Goal: Task Accomplishment & Management: Use online tool/utility

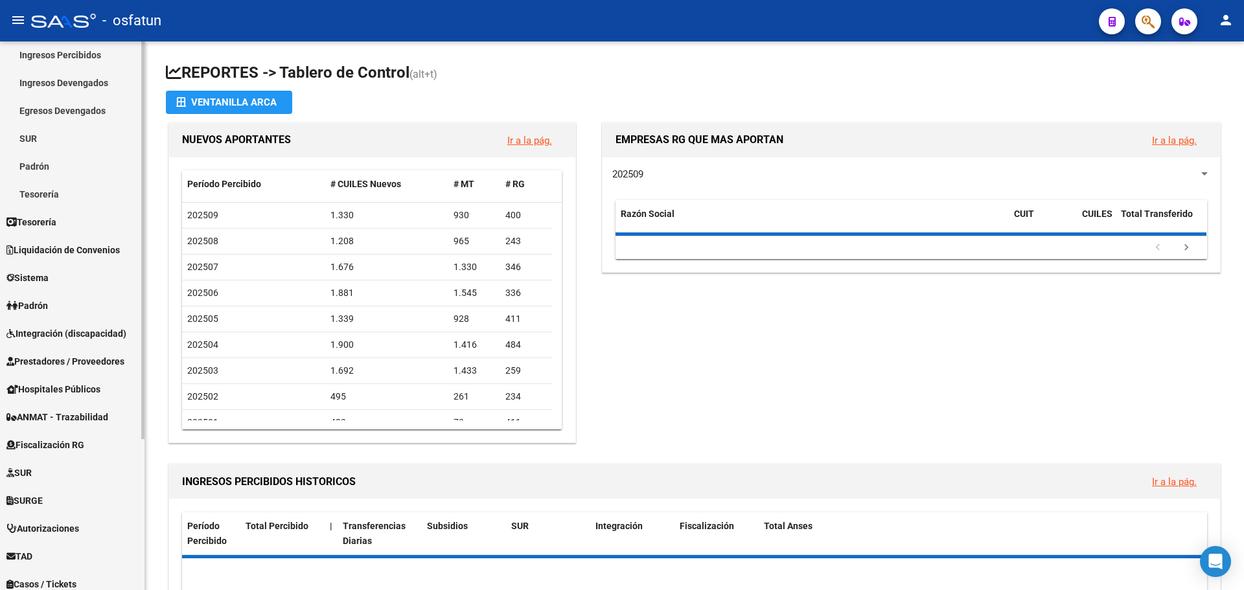
scroll to position [130, 0]
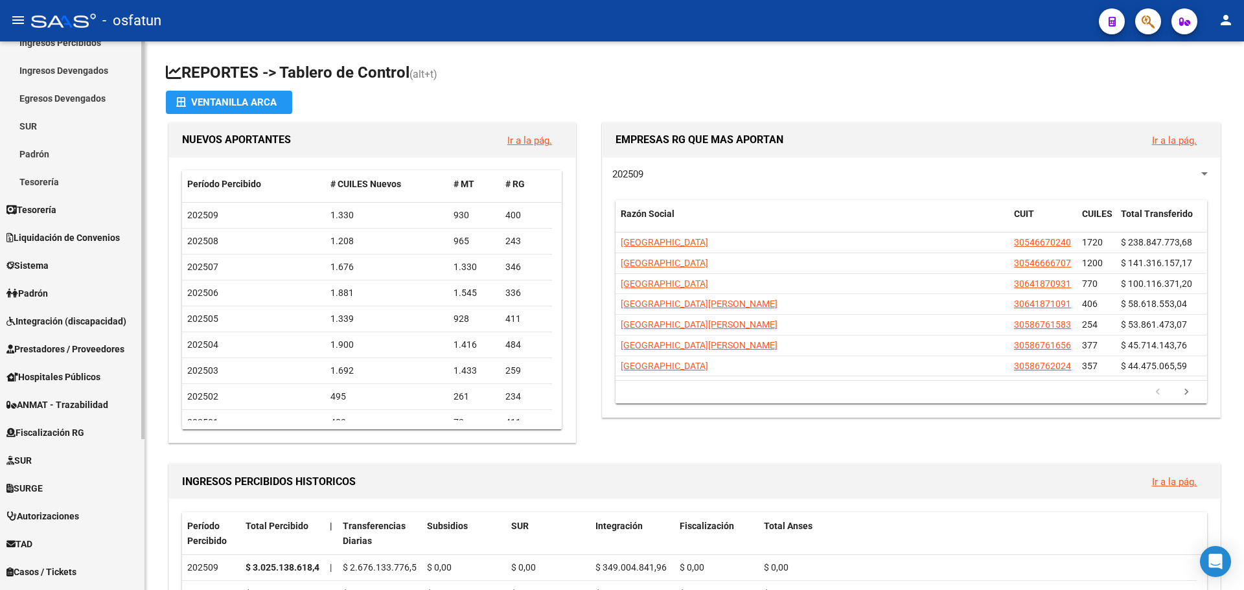
click at [82, 290] on link "Padrón" at bounding box center [72, 293] width 145 height 28
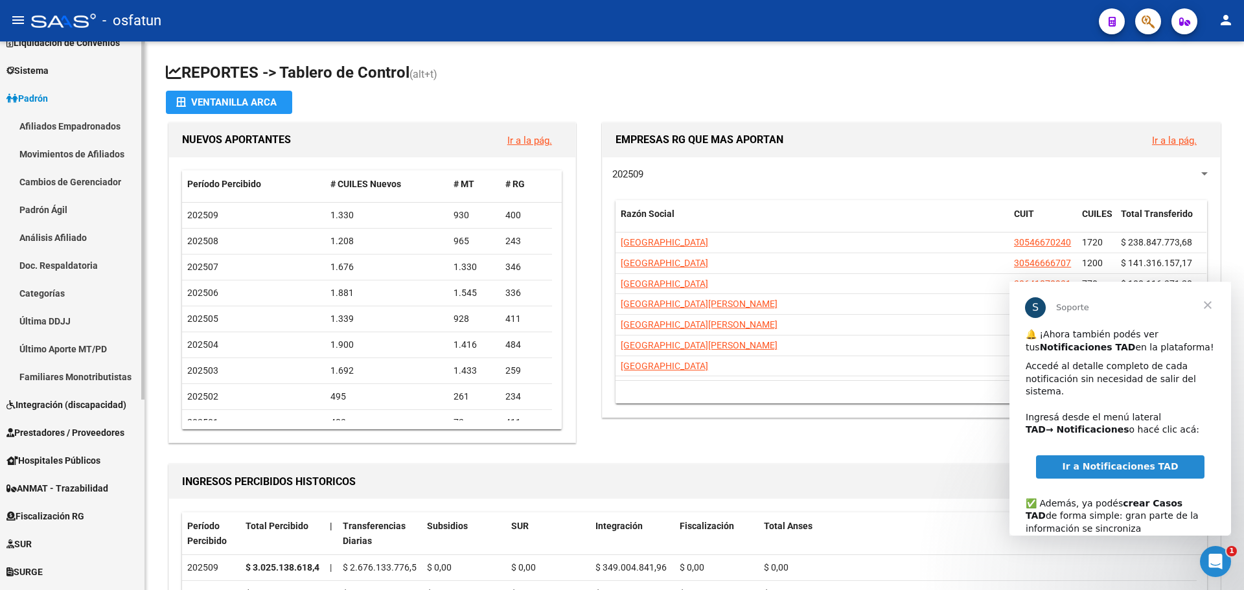
scroll to position [0, 0]
click at [1207, 305] on span "Cerrar" at bounding box center [1208, 305] width 47 height 47
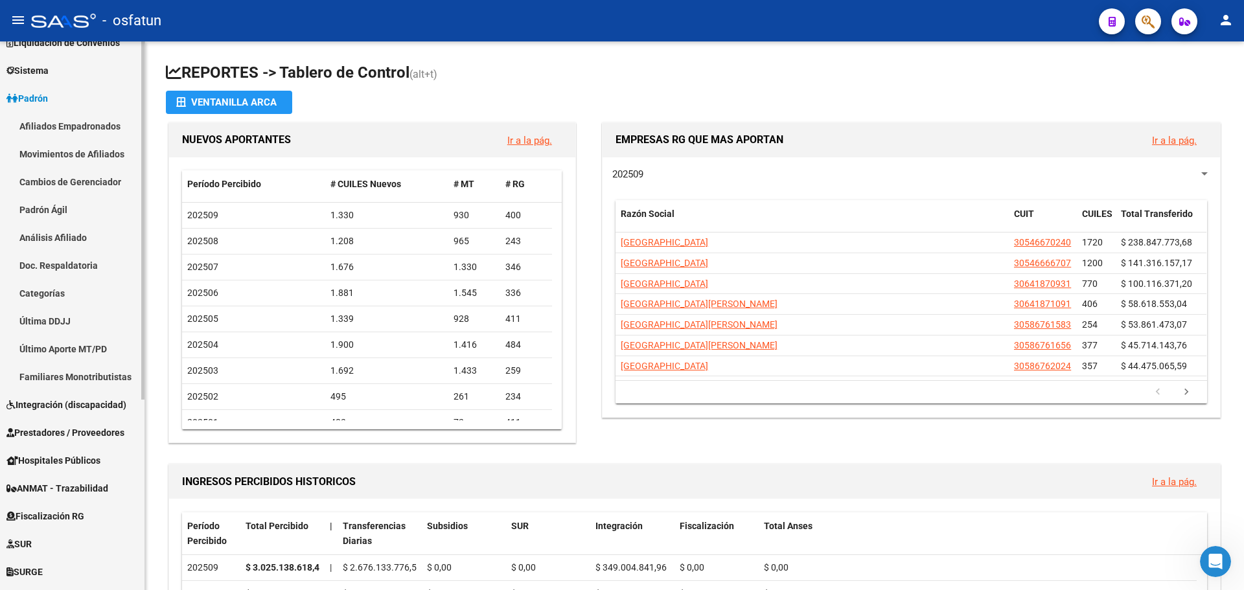
scroll to position [194, 0]
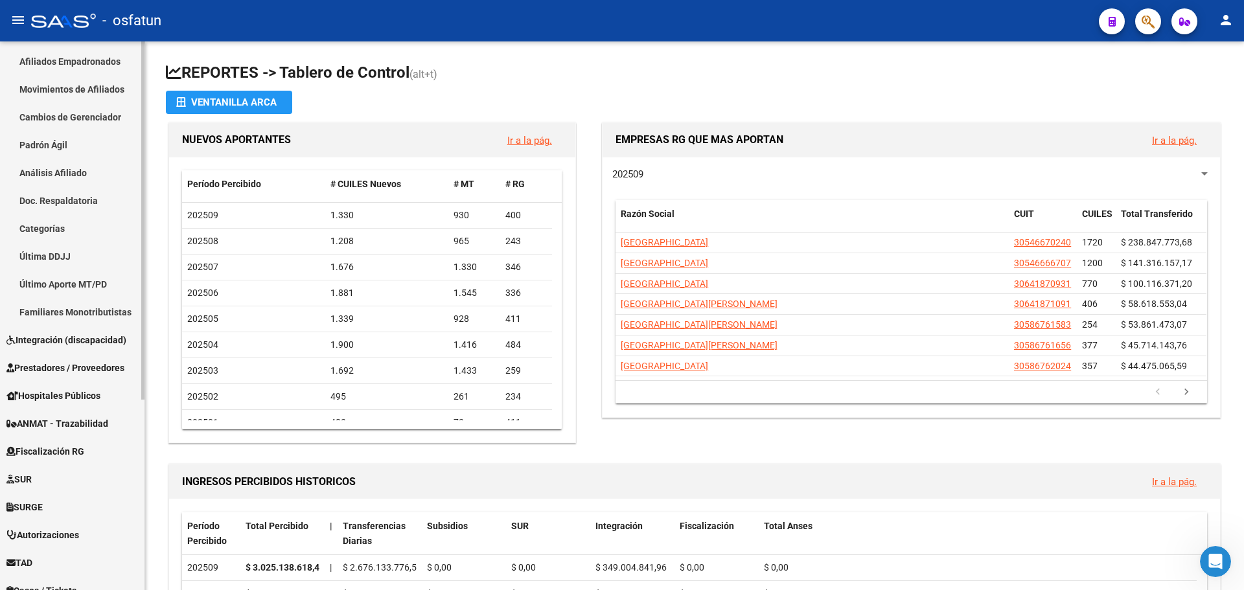
click at [106, 367] on span "Prestadores / Proveedores" at bounding box center [65, 368] width 118 height 14
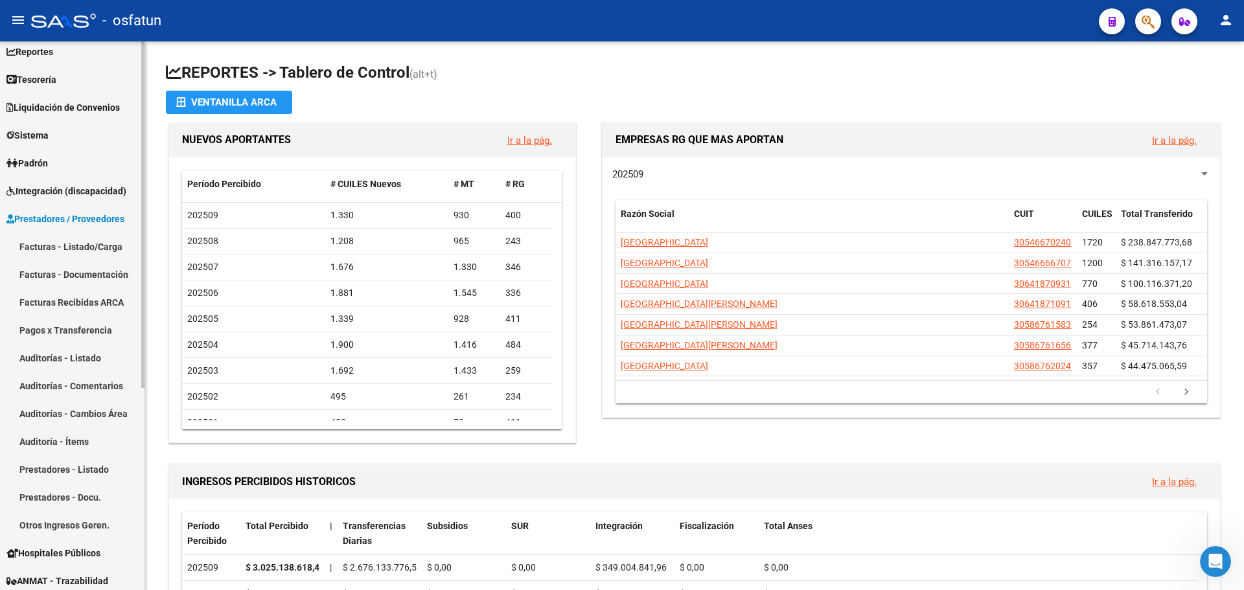
click at [80, 225] on span "Prestadores / Proveedores" at bounding box center [65, 219] width 118 height 14
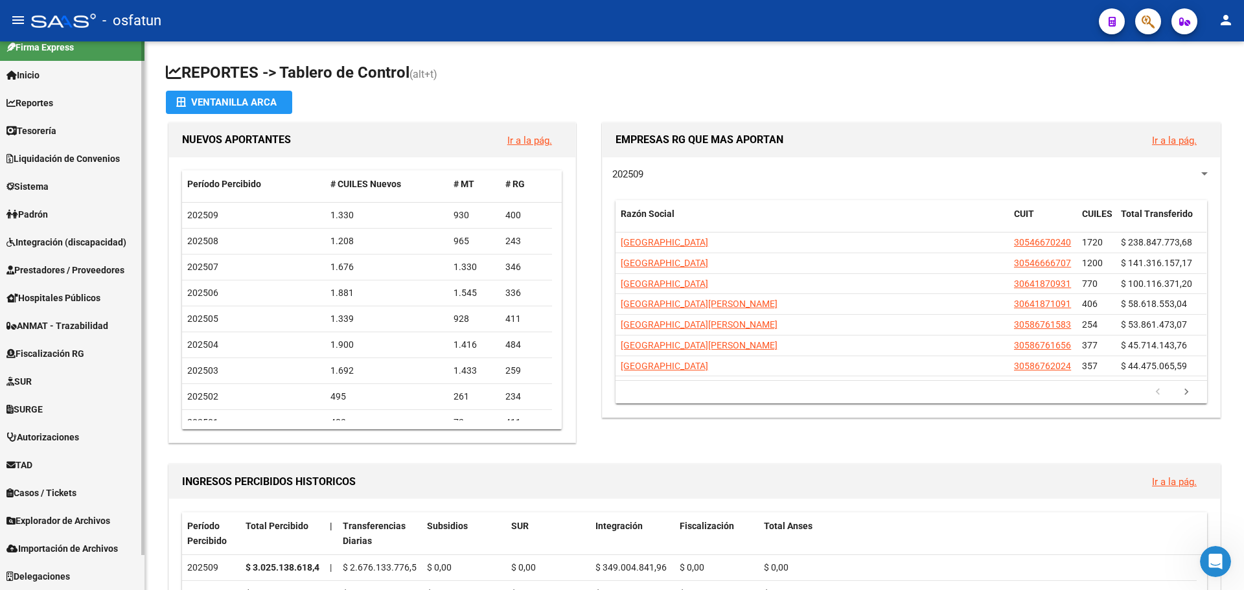
scroll to position [14, 0]
click at [108, 520] on span "Explorador de Archivos" at bounding box center [58, 521] width 104 height 14
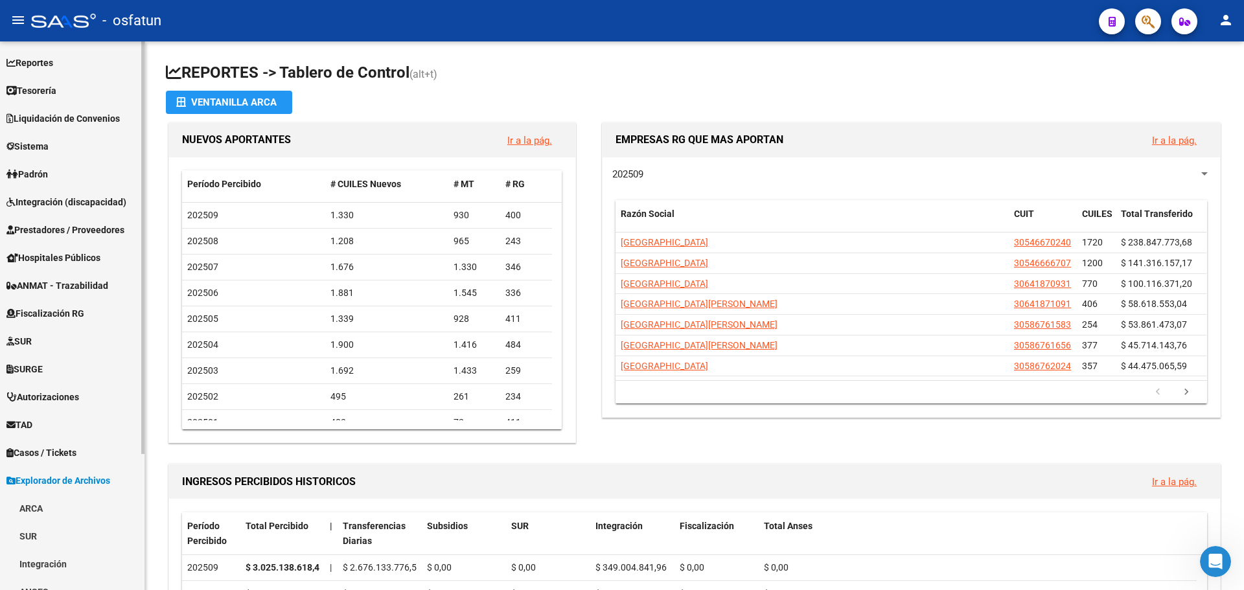
scroll to position [181, 0]
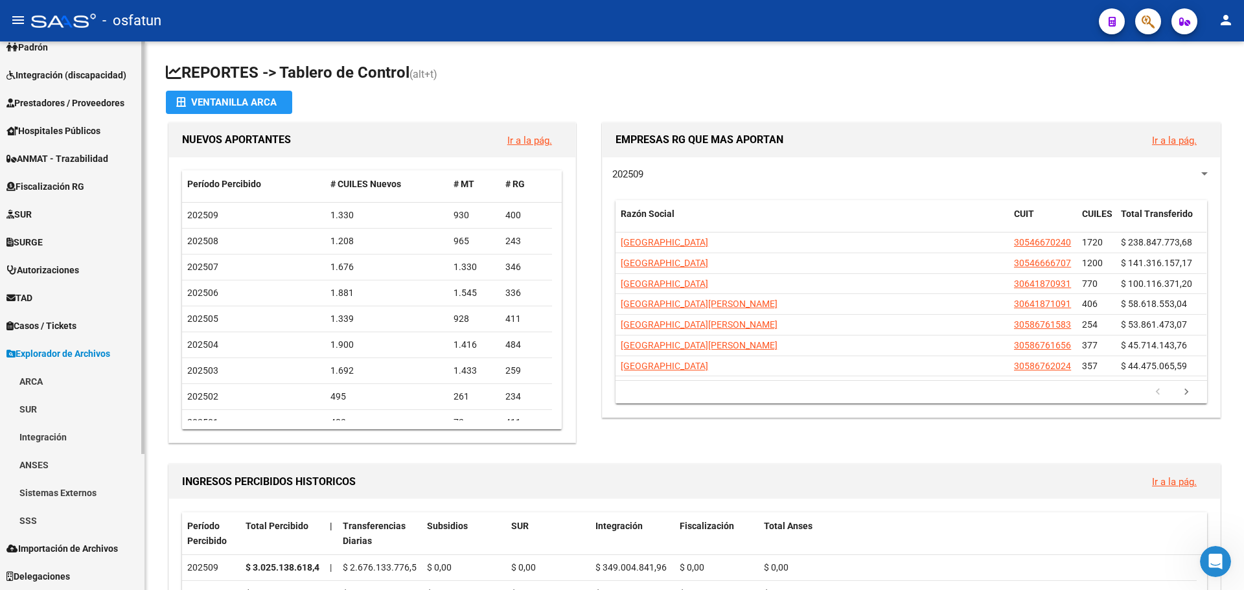
click at [81, 486] on link "Sistemas Externos" at bounding box center [72, 493] width 145 height 28
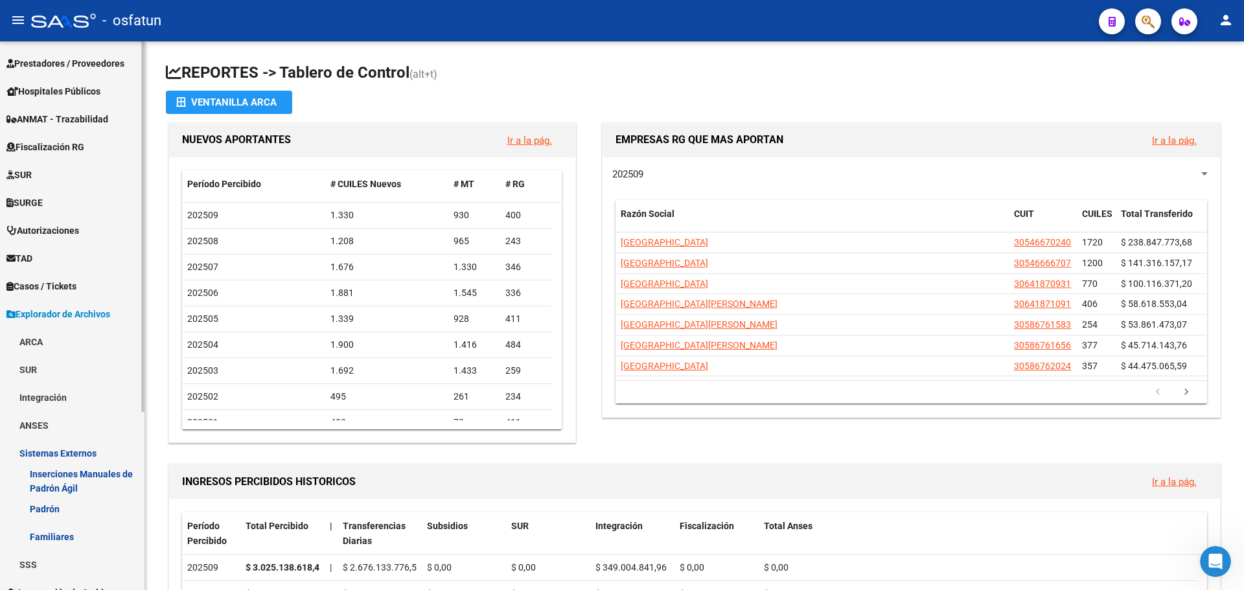
scroll to position [264, 0]
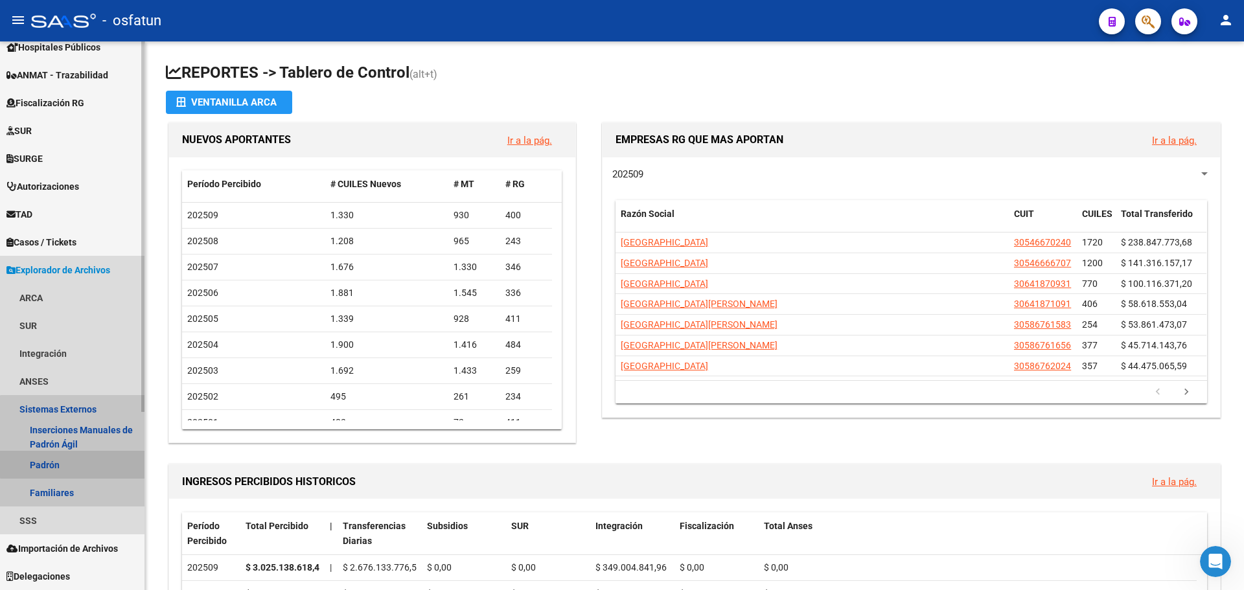
click at [75, 461] on link "Padrón" at bounding box center [72, 465] width 145 height 28
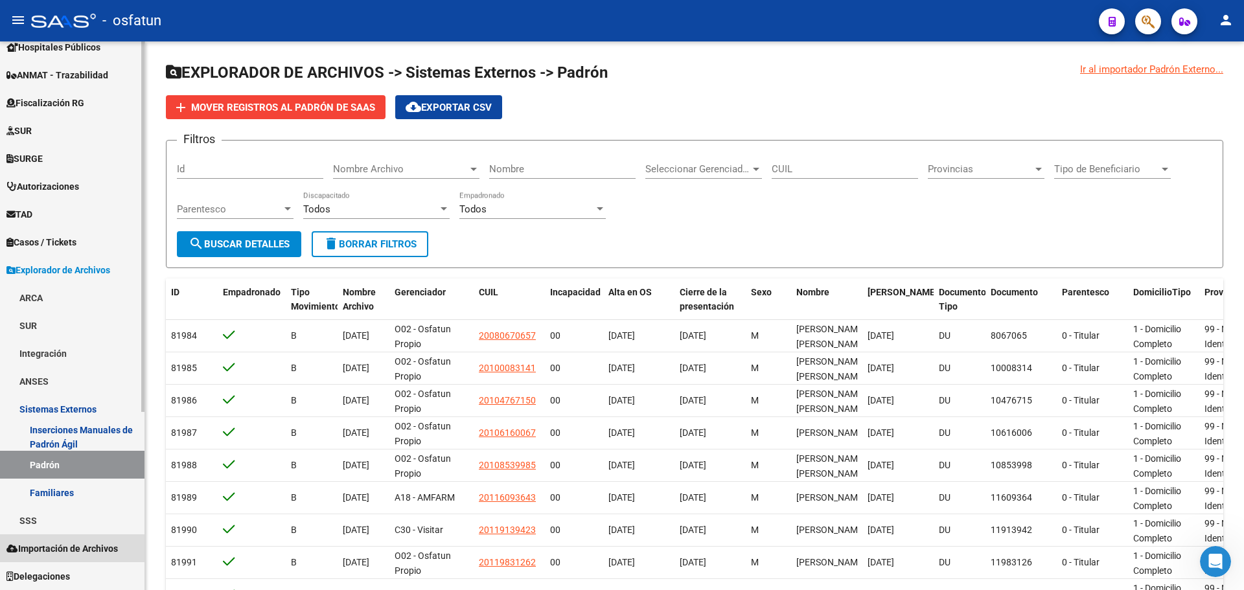
click at [106, 542] on span "Importación de Archivos" at bounding box center [61, 549] width 111 height 14
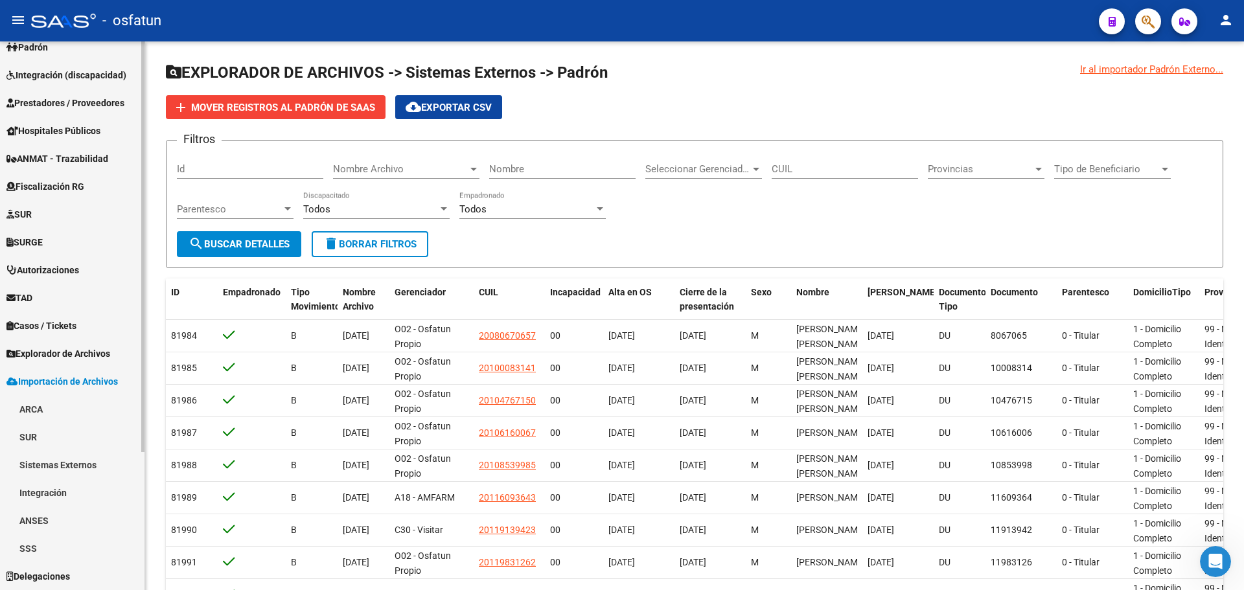
scroll to position [181, 0]
click at [74, 465] on link "Sistemas Externos" at bounding box center [72, 465] width 145 height 28
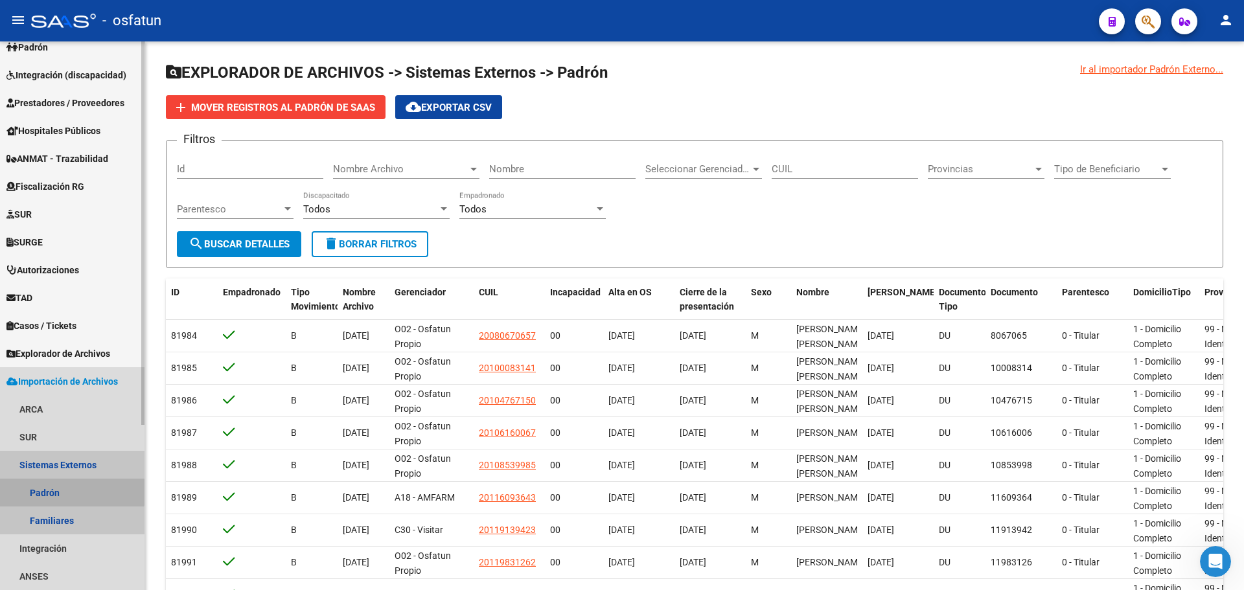
click at [43, 490] on link "Padrón" at bounding box center [72, 493] width 145 height 28
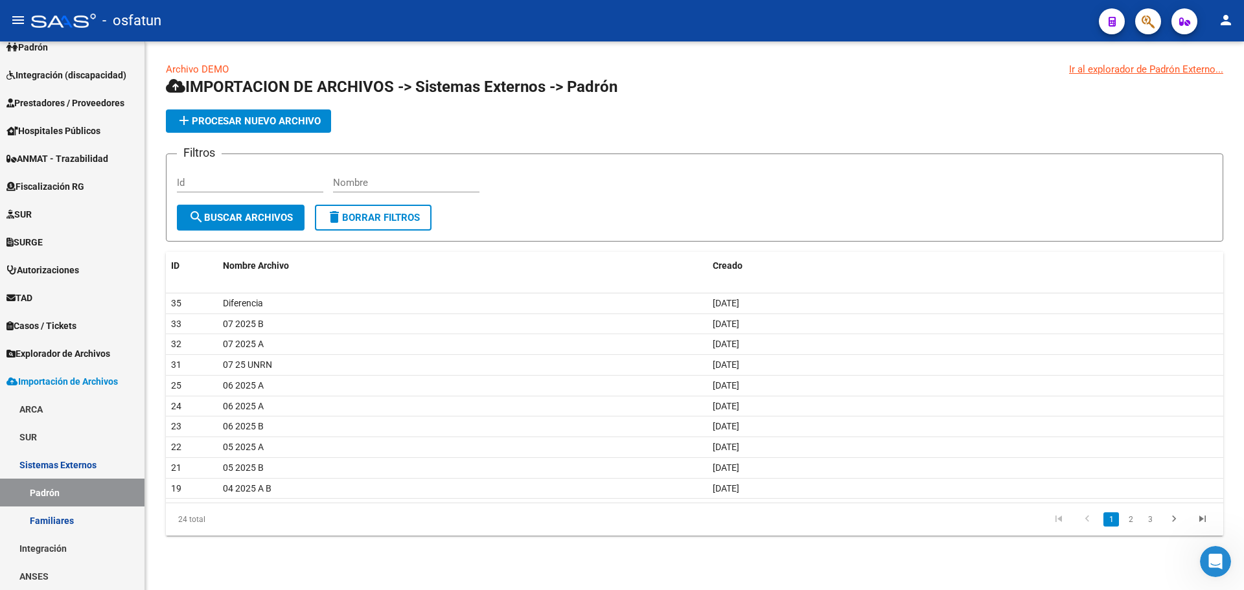
click at [254, 117] on span "add Procesar nuevo archivo" at bounding box center [248, 121] width 145 height 12
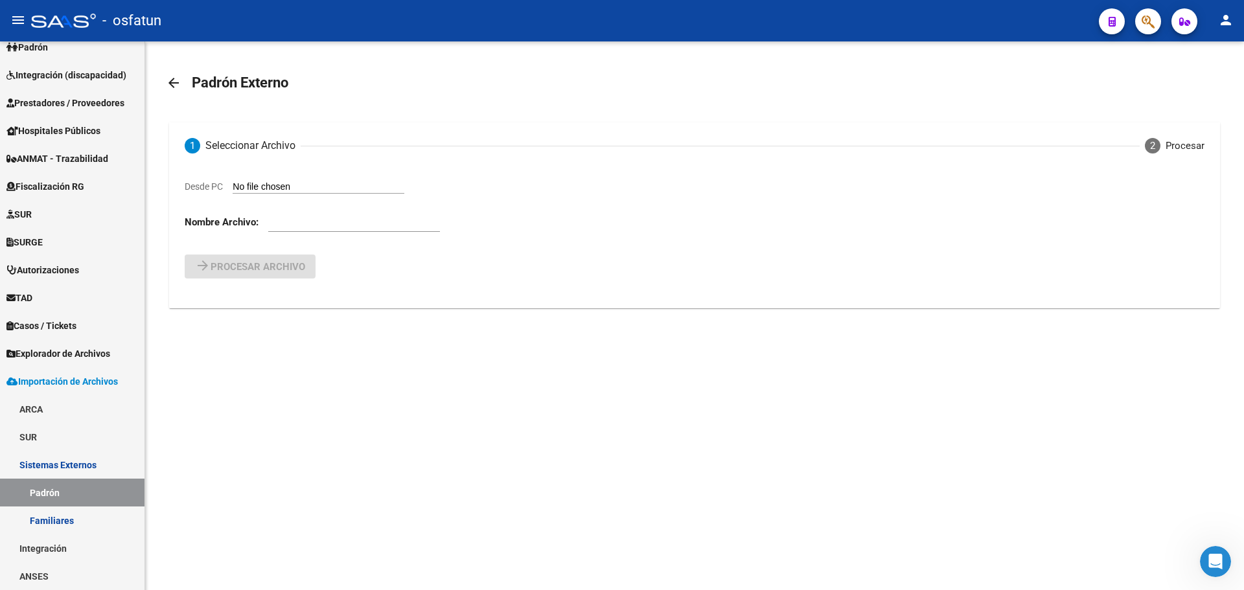
click at [281, 183] on input "Desde PC" at bounding box center [319, 187] width 172 height 12
type input "C:\fakepath\ALTAS 25 08.csv"
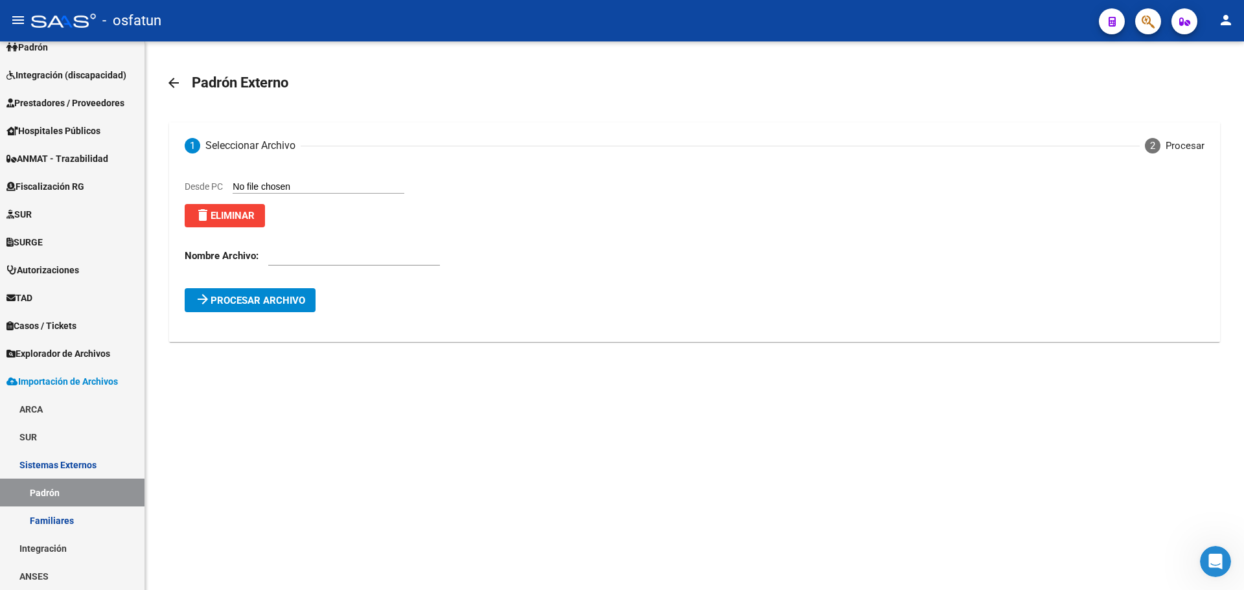
click at [286, 259] on input "text" at bounding box center [354, 256] width 172 height 12
type input "08 25 A"
click at [258, 295] on span "arrow_forward Procesar archivo" at bounding box center [250, 300] width 110 height 12
click at [355, 329] on span "Errores (7547) Haga click para visualizarlos. Verifique el archivo cargado." at bounding box center [367, 328] width 334 height 14
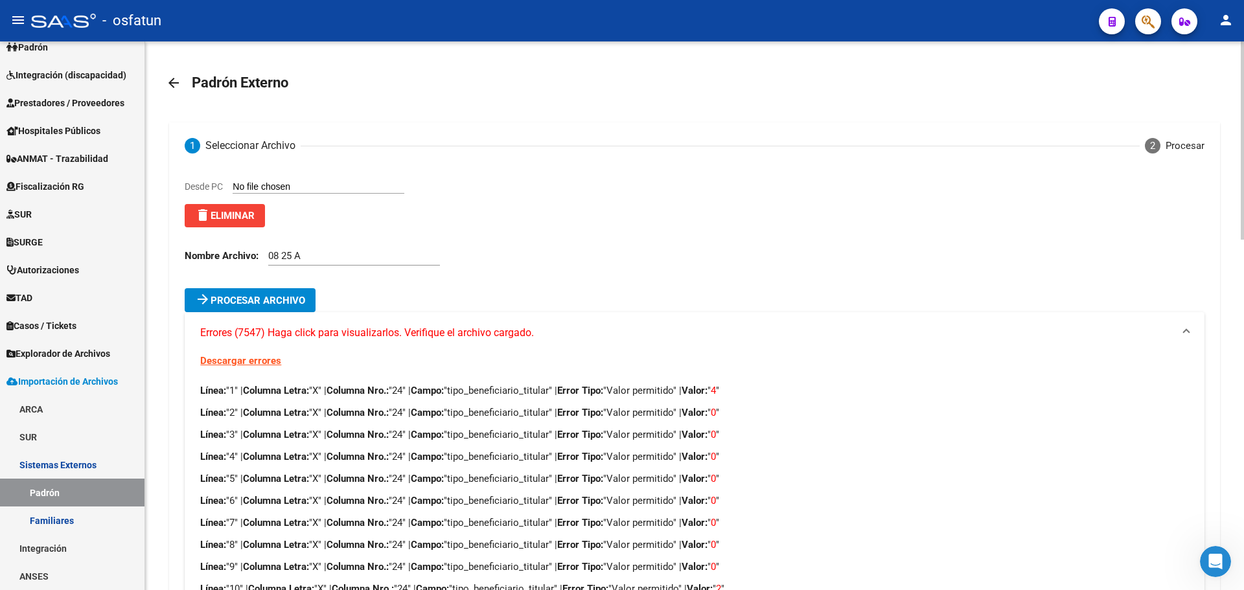
click at [251, 220] on span "delete Eliminar" at bounding box center [225, 216] width 60 height 12
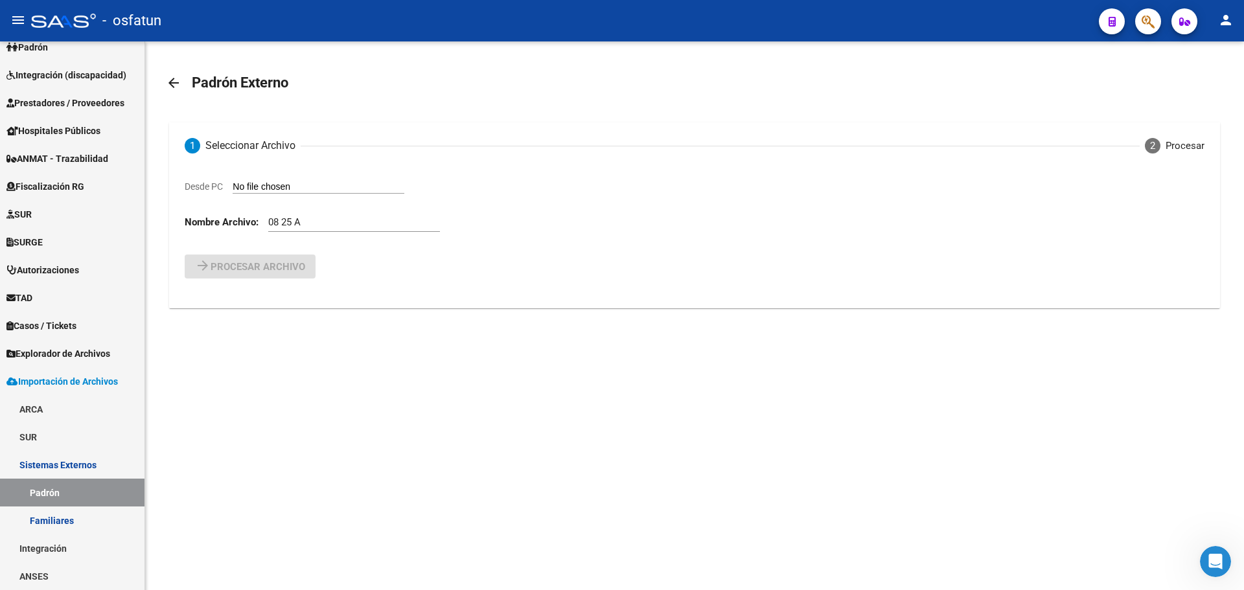
click at [270, 184] on input "Desde PC" at bounding box center [319, 187] width 172 height 12
type input "C:\fakepath\ALTAS 25 08.csv"
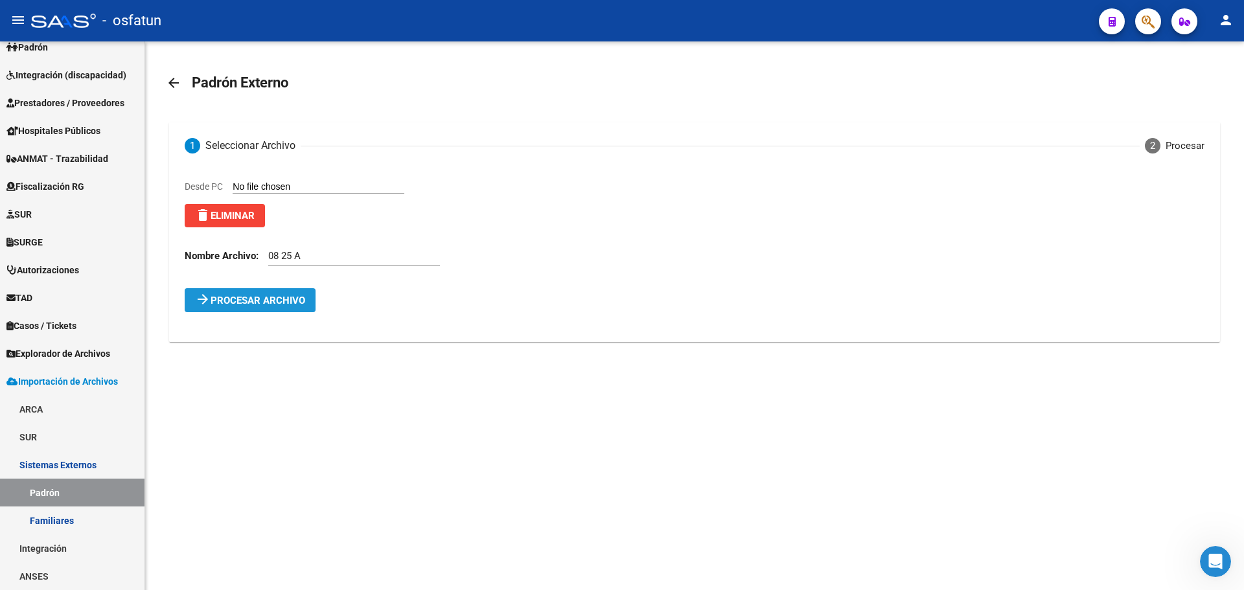
click at [286, 305] on span "Procesar archivo" at bounding box center [258, 301] width 95 height 12
click at [295, 326] on span "Errores (50) Haga click para visualizarlos. Verifique el archivo cargado." at bounding box center [361, 328] width 322 height 14
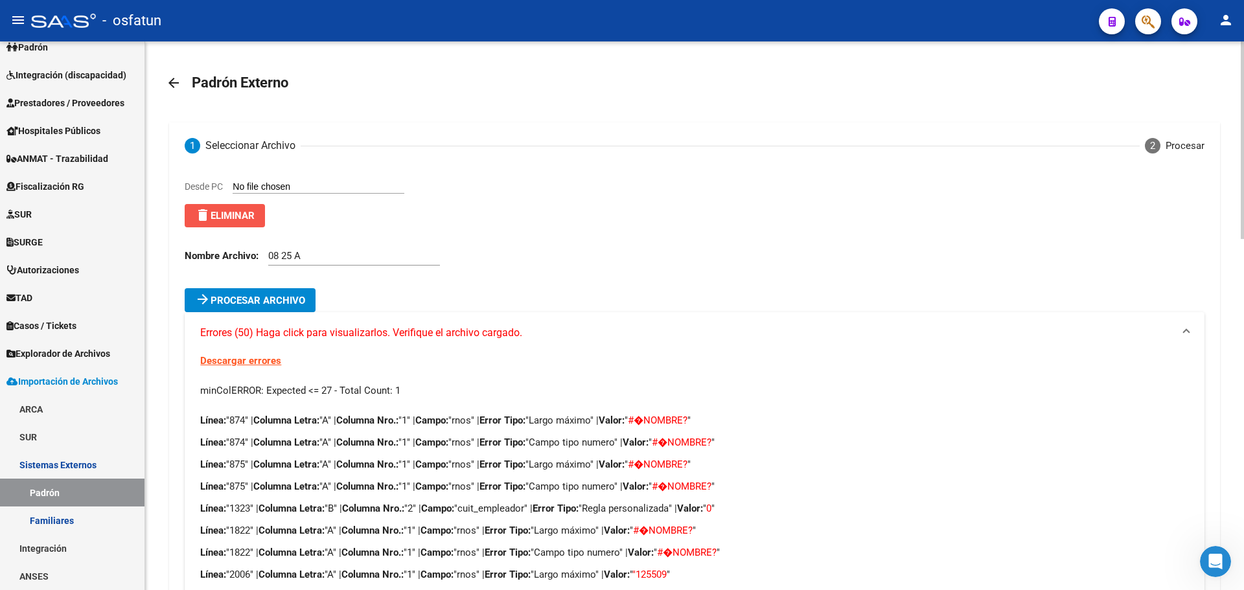
click at [262, 211] on button "delete Eliminar" at bounding box center [225, 215] width 80 height 23
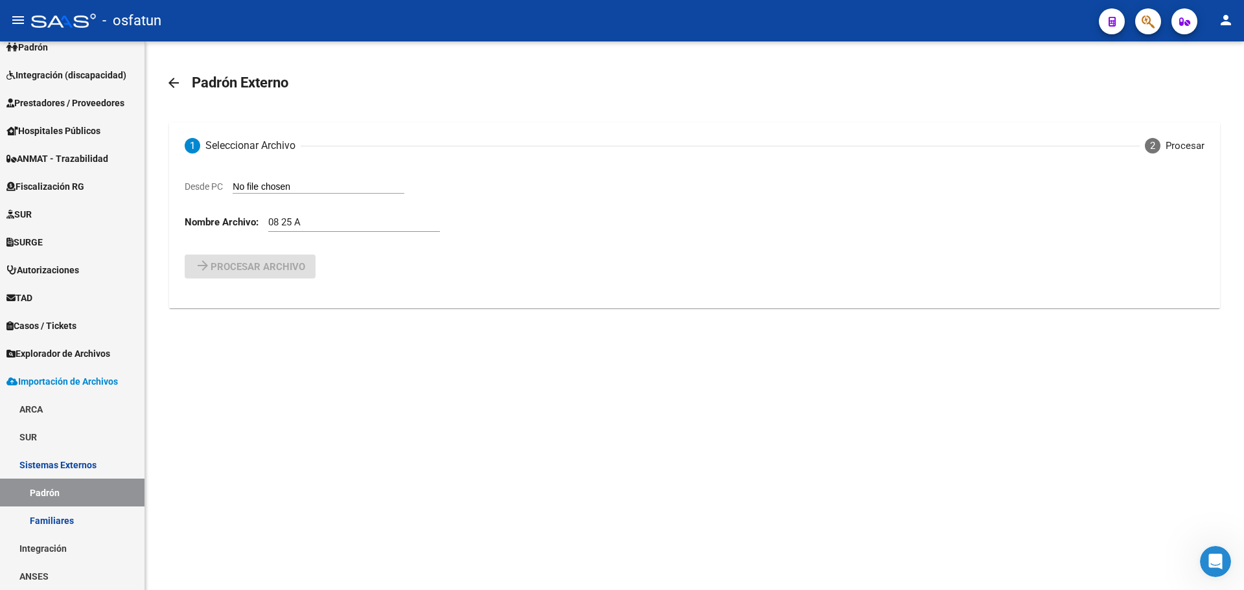
click at [246, 187] on input "Desde PC" at bounding box center [319, 187] width 172 height 12
type input "C:\fakepath\ALTAS 25 08.TXT"
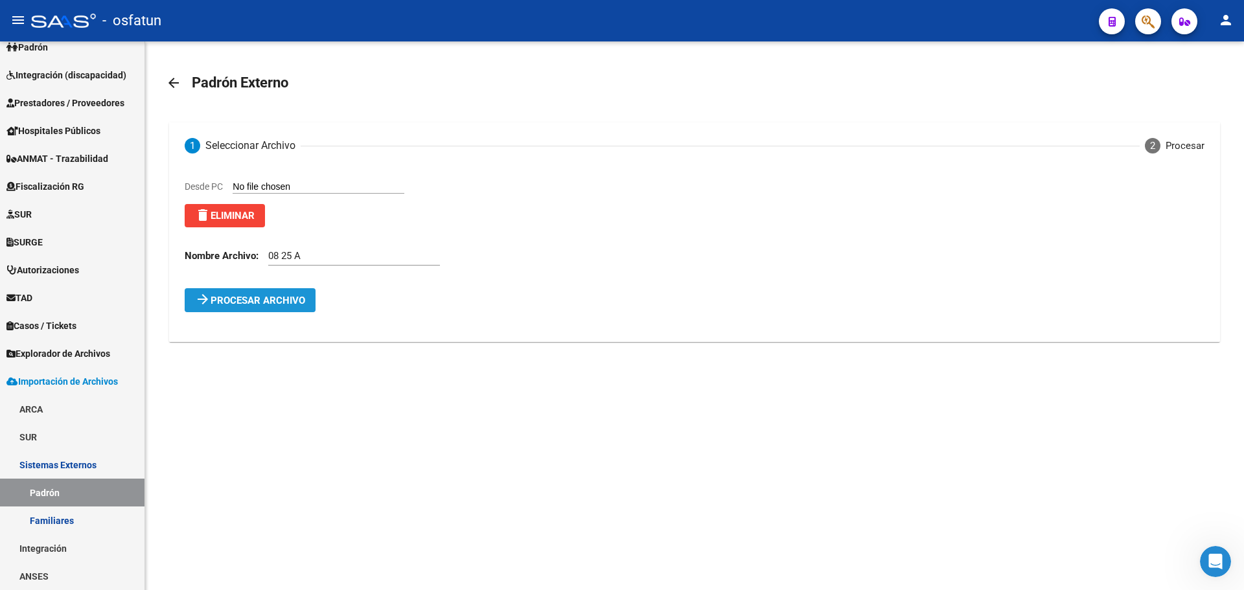
click at [257, 300] on span "Procesar archivo" at bounding box center [258, 301] width 95 height 12
click at [323, 327] on span "Errores (7529) Haga click para visualizarlos. Verifique el archivo cargado." at bounding box center [367, 328] width 334 height 14
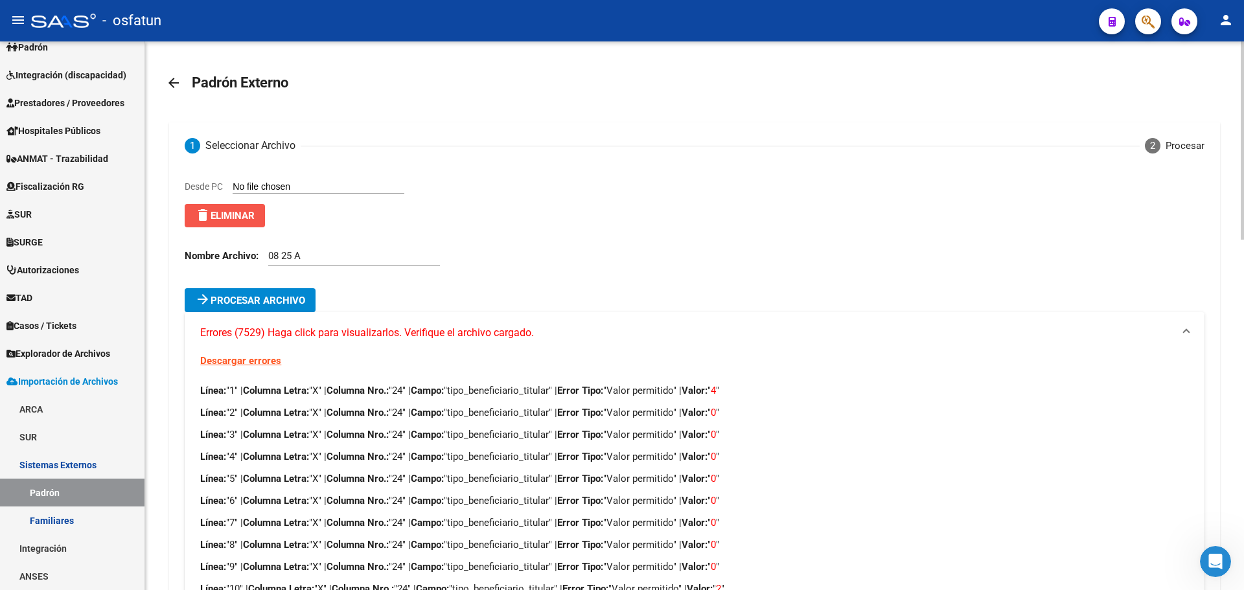
click at [232, 223] on button "delete Eliminar" at bounding box center [225, 215] width 80 height 23
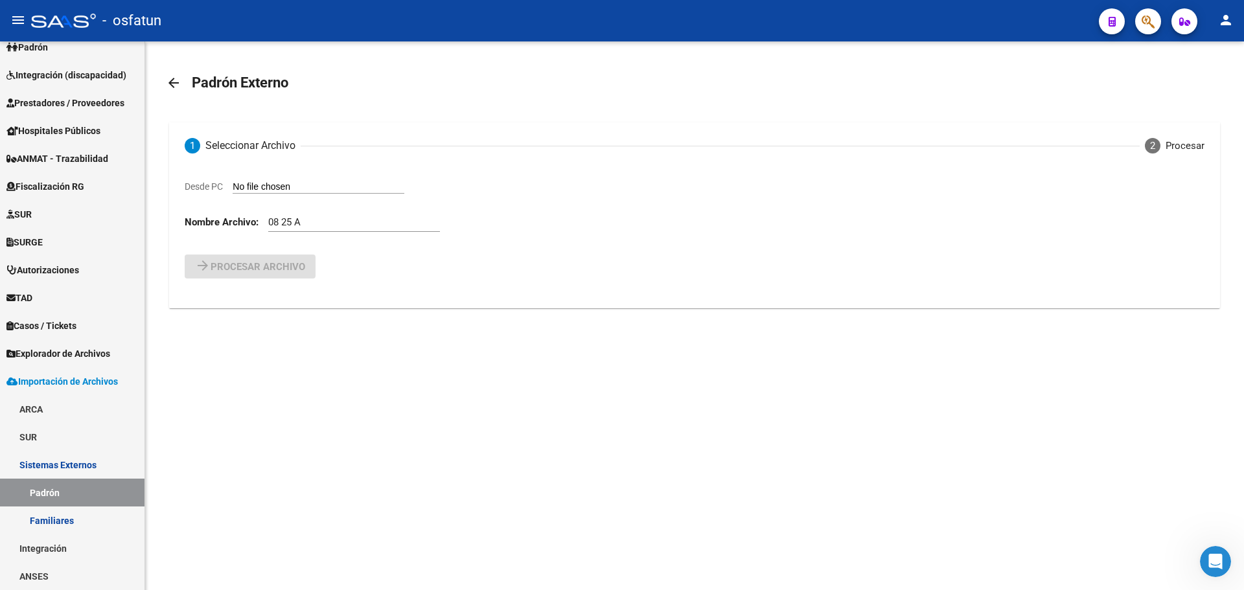
click at [279, 184] on input "Desde PC" at bounding box center [319, 187] width 172 height 12
type input "C:\fakepath\ALTAS 25 08.csv"
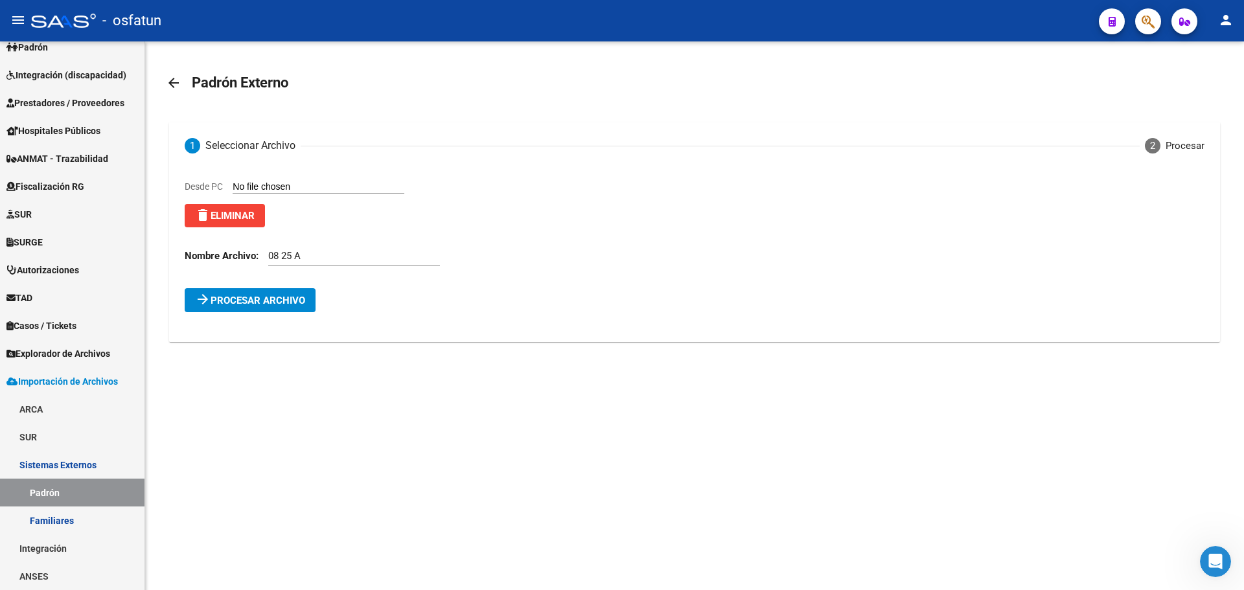
click at [279, 301] on span "Procesar archivo" at bounding box center [258, 301] width 95 height 12
click at [283, 327] on span "Errores (85) Haga click para visualizarlos. Verifique el archivo cargado." at bounding box center [361, 328] width 322 height 14
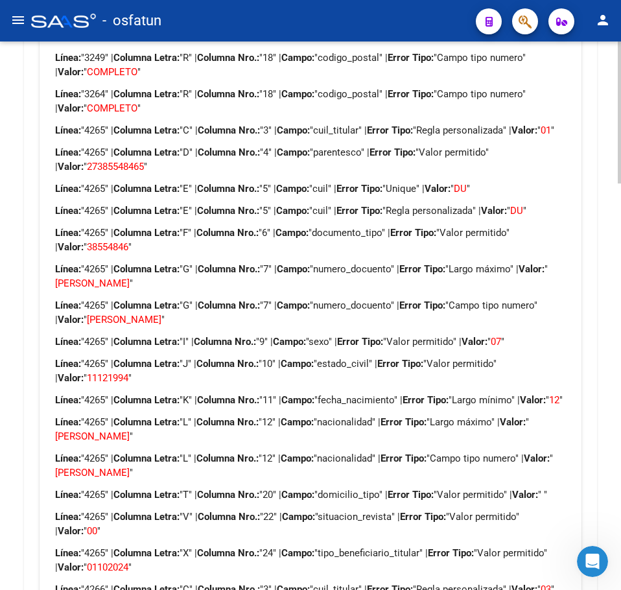
scroll to position [1194, 0]
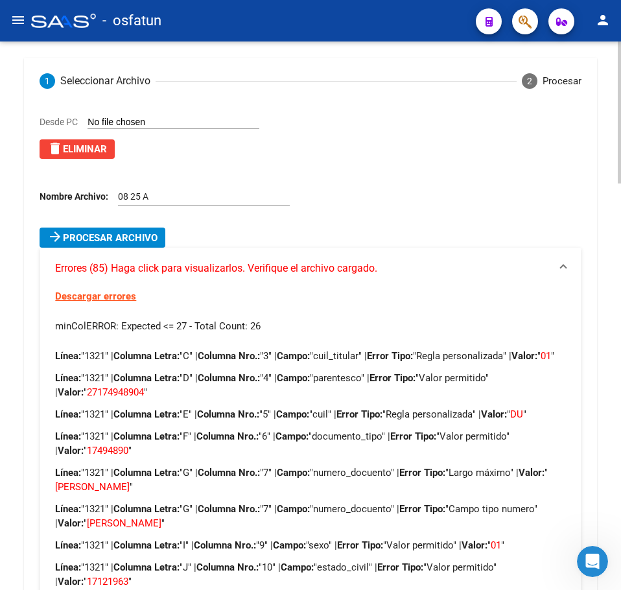
scroll to position [0, 0]
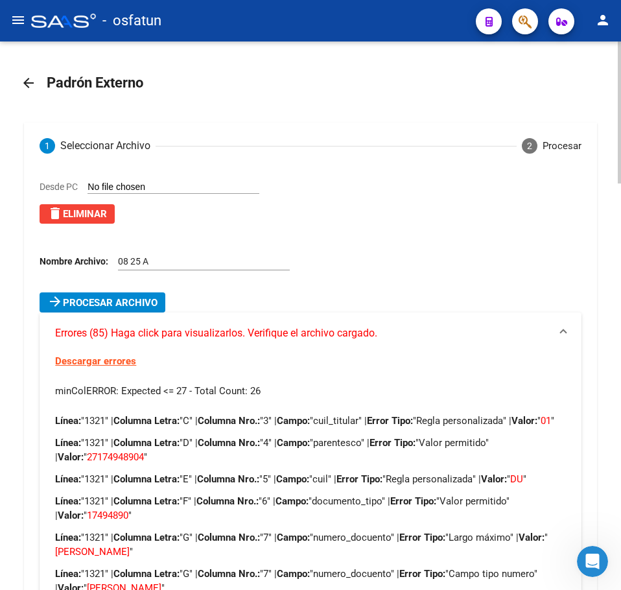
click at [82, 210] on span "delete Eliminar" at bounding box center [77, 214] width 60 height 12
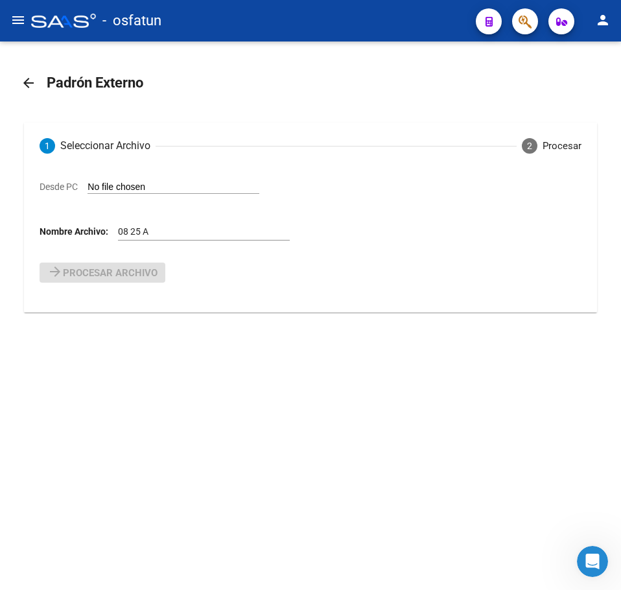
click at [121, 188] on input "Desde PC" at bounding box center [173, 187] width 172 height 12
type input "C:\fakepath\ALTAS 25 08.csv"
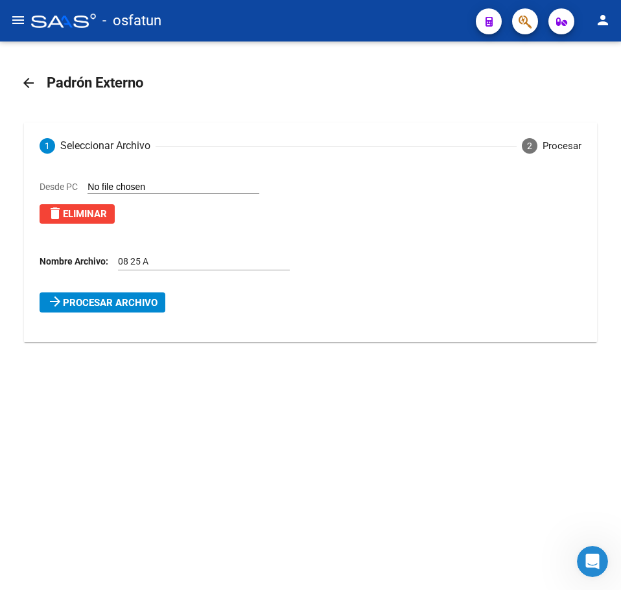
click at [108, 300] on span "Procesar archivo" at bounding box center [110, 303] width 95 height 12
click at [117, 323] on span "Errores (40) Haga click para visualizarlos. Verifique el archivo cargado." at bounding box center [216, 328] width 322 height 14
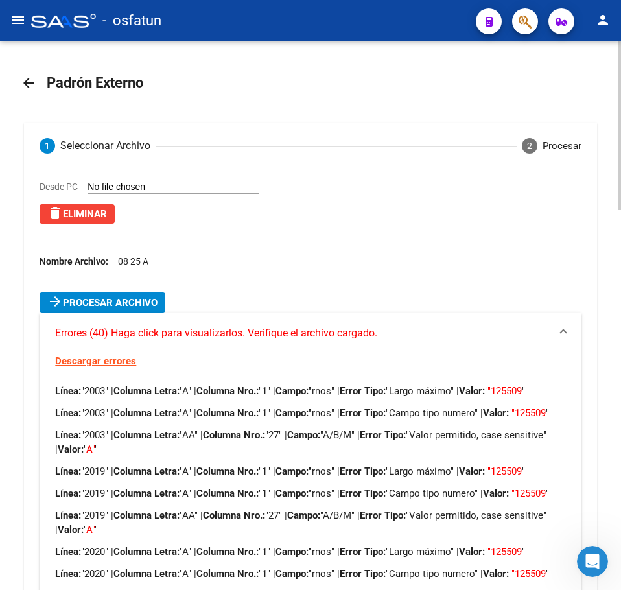
click at [435, 227] on div "Desde PC delete Eliminar" at bounding box center [315, 207] width 551 height 54
click at [80, 221] on button "delete Eliminar" at bounding box center [77, 213] width 75 height 19
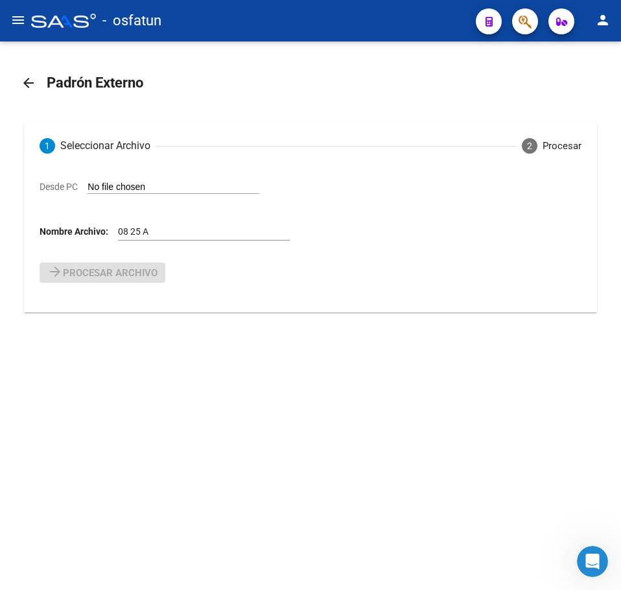
click at [134, 185] on input "Desde PC" at bounding box center [173, 187] width 172 height 12
type input "C:\fakepath\ALTAS 25 08.csv"
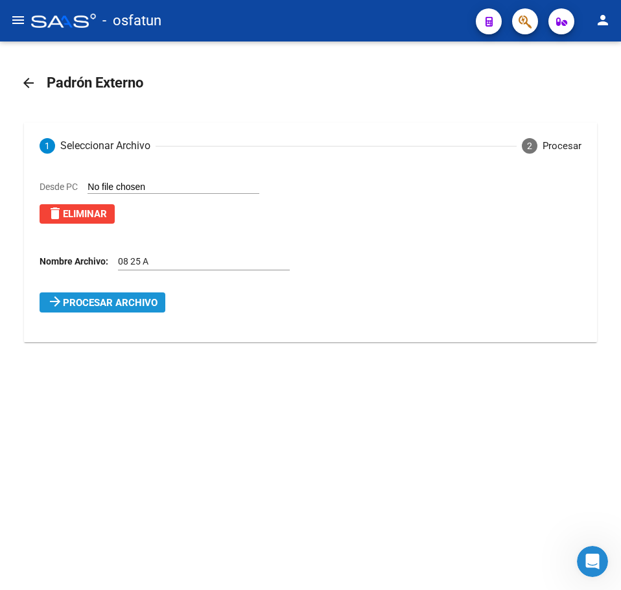
click at [115, 297] on span "Procesar archivo" at bounding box center [110, 303] width 95 height 12
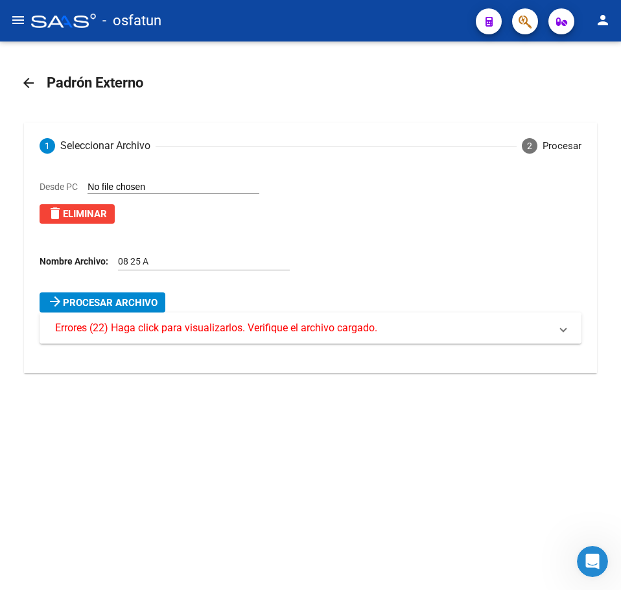
click at [135, 337] on mat-expansion-panel-header "Errores (22) Haga click para visualizarlos. Verifique el archivo cargado." at bounding box center [310, 327] width 541 height 31
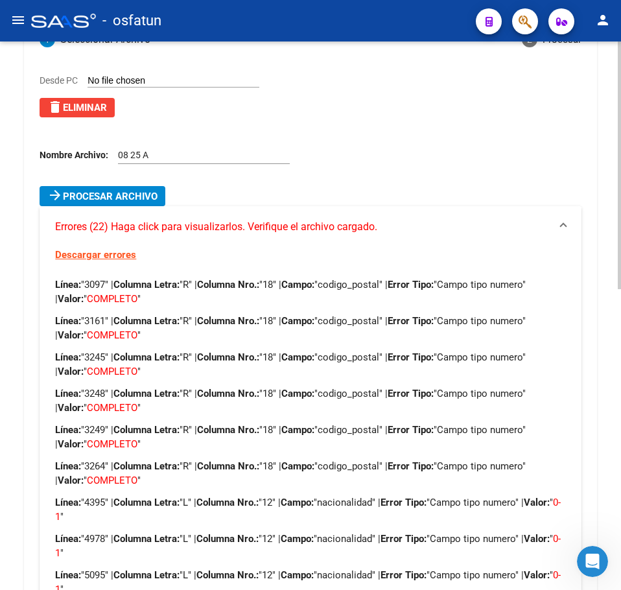
scroll to position [84, 0]
